Goal: Task Accomplishment & Management: Use online tool/utility

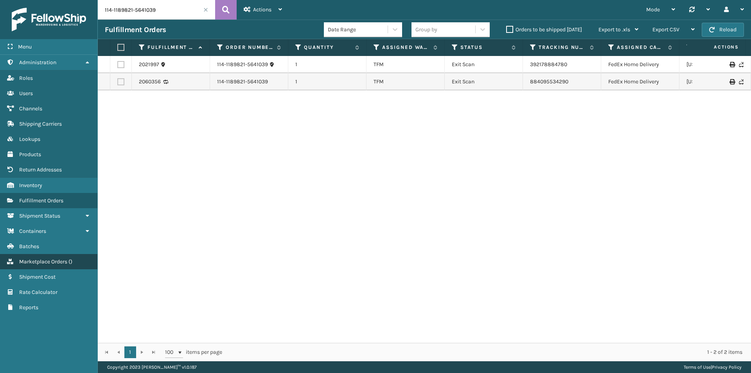
click at [61, 256] on link "Marketplace Orders ( )" at bounding box center [48, 261] width 97 height 15
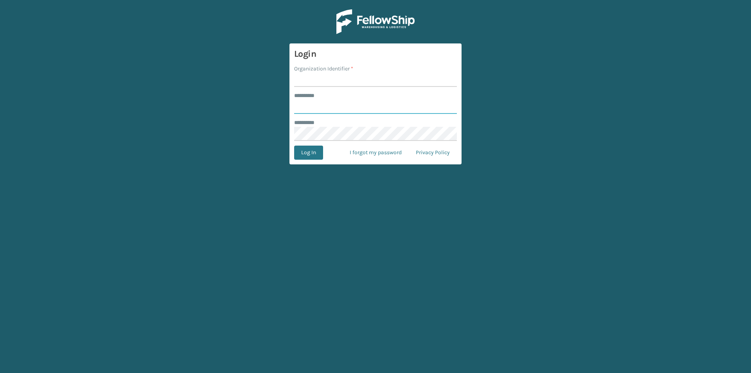
type input "*******"
click at [325, 76] on input "Organization Identifier *" at bounding box center [375, 80] width 163 height 14
type input "Plush"
click at [310, 149] on button "Log In" at bounding box center [308, 153] width 29 height 14
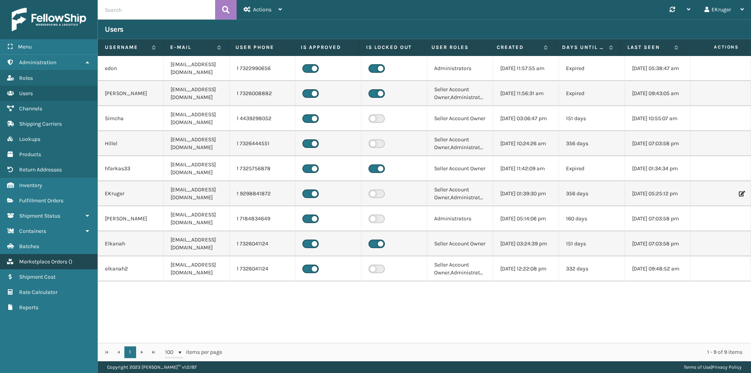
click at [72, 262] on span "( )" at bounding box center [70, 261] width 4 height 7
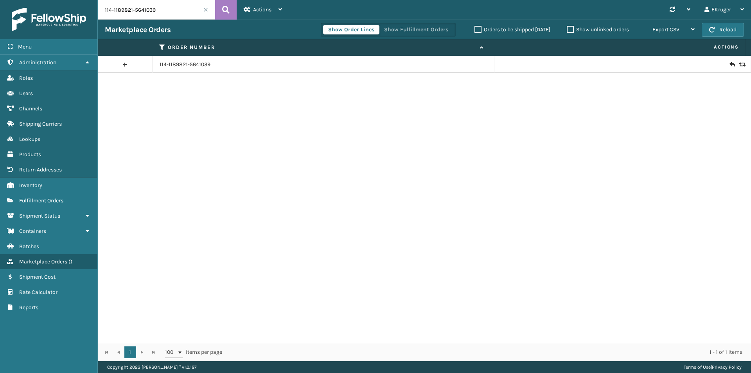
drag, startPoint x: 163, startPoint y: 12, endPoint x: 64, endPoint y: 2, distance: 99.1
click at [64, 0] on div "Menu Administration Roles Users Channels Shipping Carriers Lookups Products Ret…" at bounding box center [375, 0] width 751 height 0
paste input "8966878-8444248"
type input "114-8966878-8444248"
click at [730, 64] on icon at bounding box center [732, 65] width 5 height 8
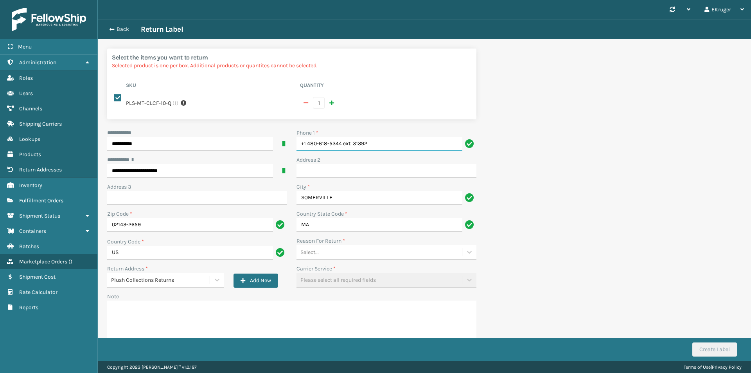
drag, startPoint x: 371, startPoint y: 144, endPoint x: 344, endPoint y: 144, distance: 27.4
click at [344, 144] on input "+1 480-618-5344 ext. 31392" at bounding box center [380, 144] width 166 height 14
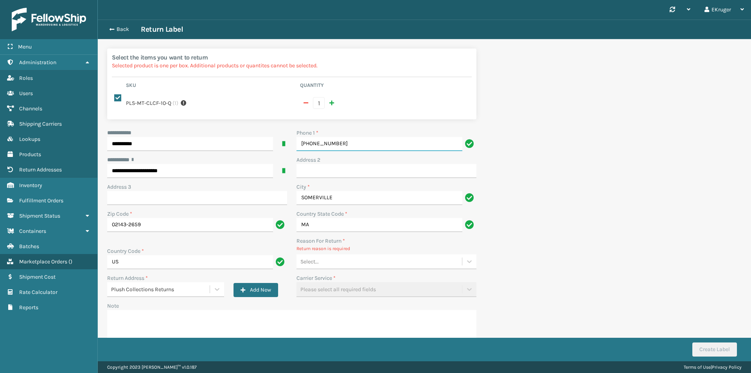
type input "[PHONE_NUMBER]"
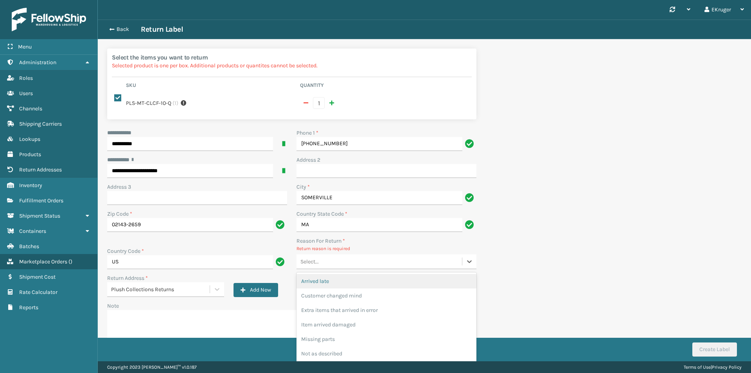
click at [369, 261] on div "Select..." at bounding box center [380, 261] width 166 height 13
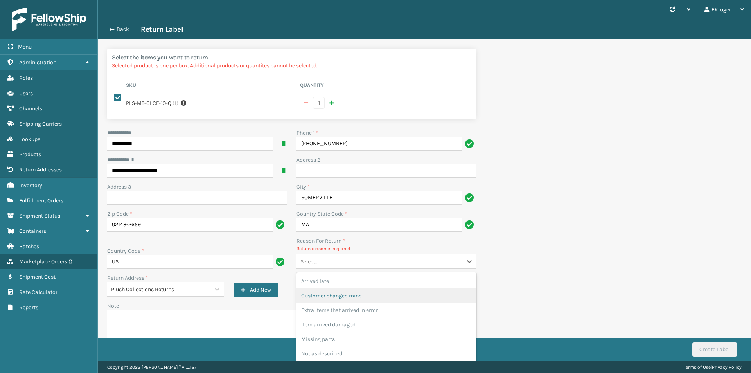
click at [368, 294] on div "Customer changed mind" at bounding box center [387, 295] width 180 height 14
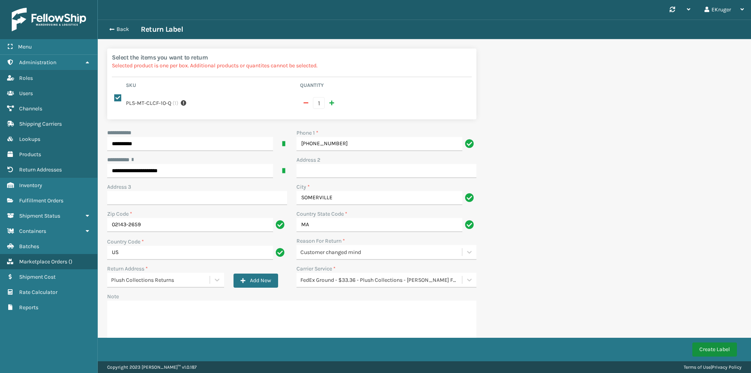
click at [721, 349] on button "Create Label" at bounding box center [715, 349] width 45 height 14
